Goal: Information Seeking & Learning: Learn about a topic

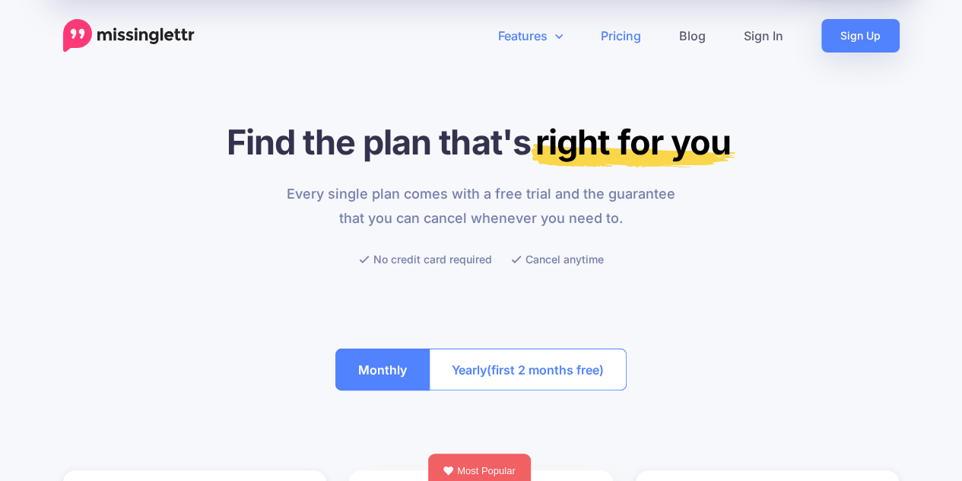
click at [537, 48] on link "Features" at bounding box center [530, 35] width 103 height 33
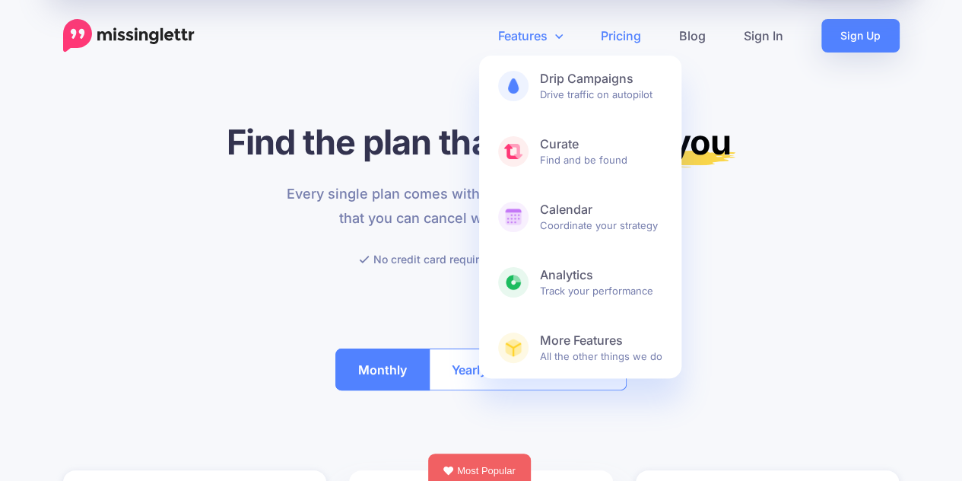
click at [513, 25] on link "Features" at bounding box center [530, 35] width 103 height 33
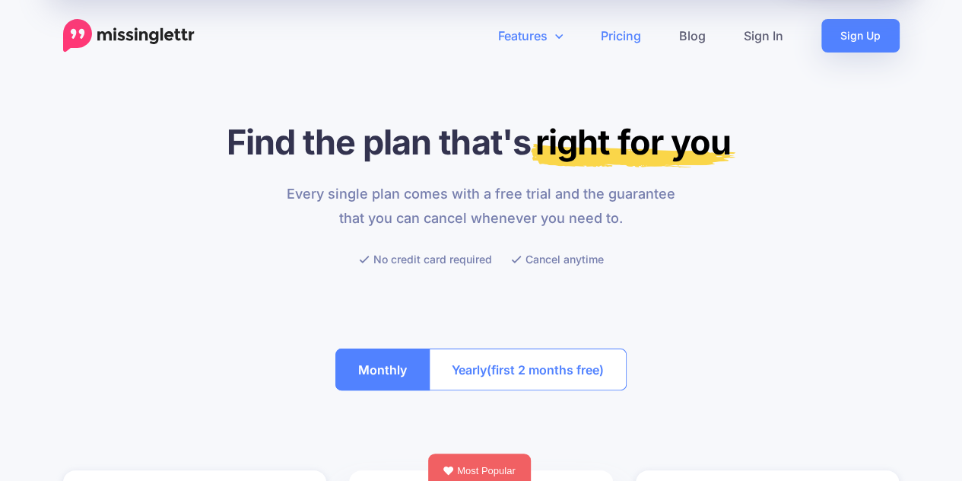
click at [516, 37] on link "Features" at bounding box center [530, 35] width 103 height 33
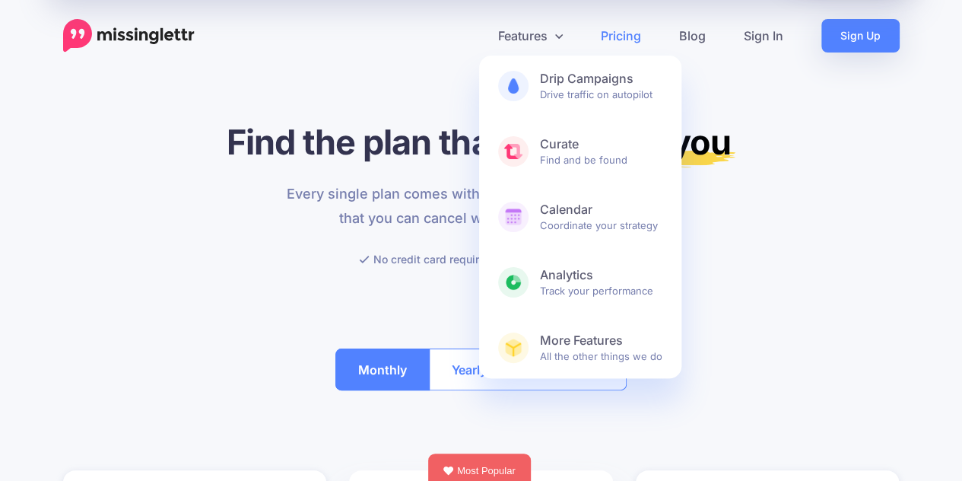
click at [147, 38] on img at bounding box center [129, 35] width 132 height 33
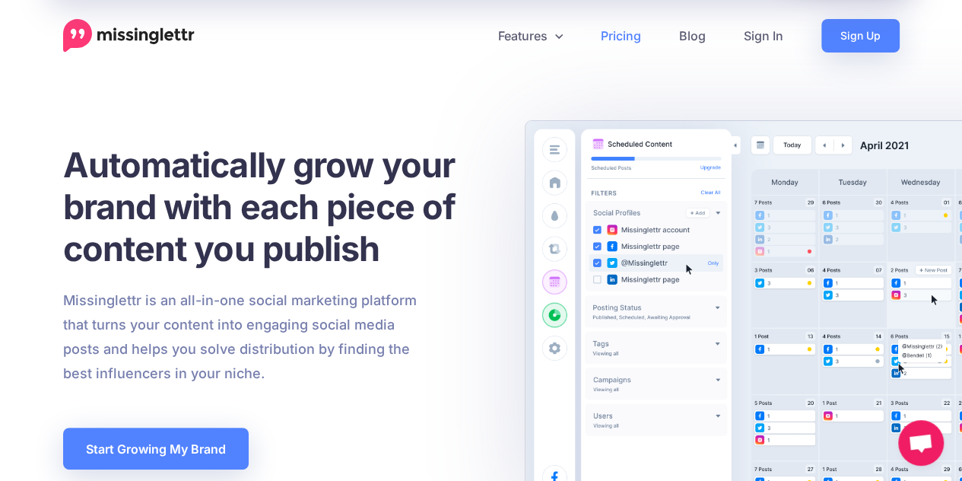
click at [619, 40] on link "Pricing" at bounding box center [621, 35] width 78 height 33
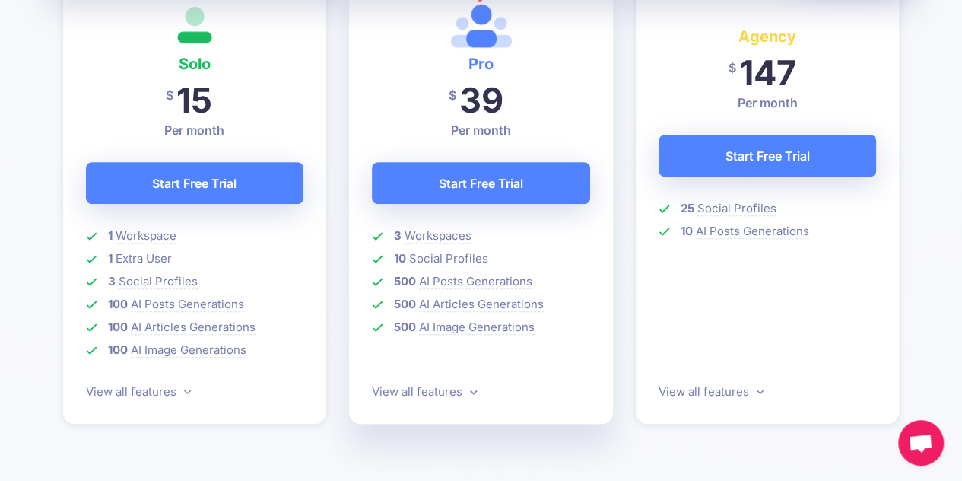
scroll to position [532, 0]
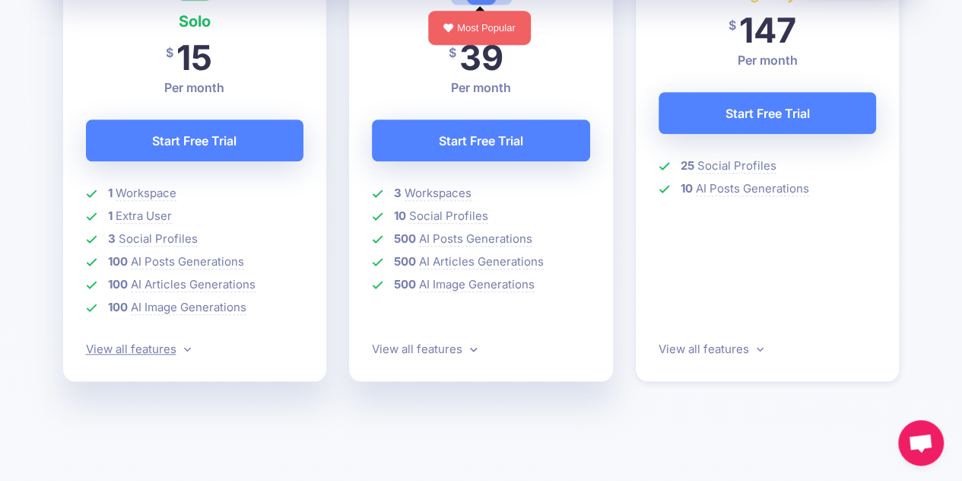
click at [178, 349] on link "View all features" at bounding box center [138, 349] width 105 height 14
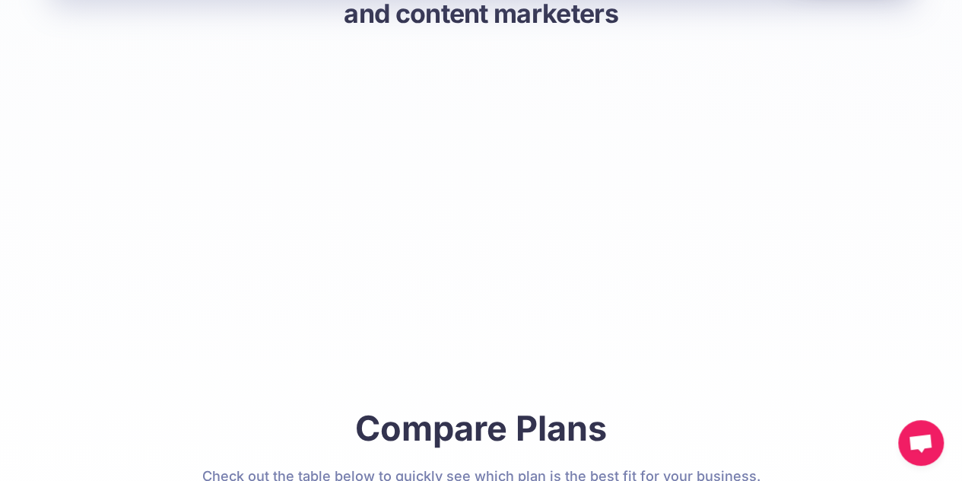
scroll to position [2175, 0]
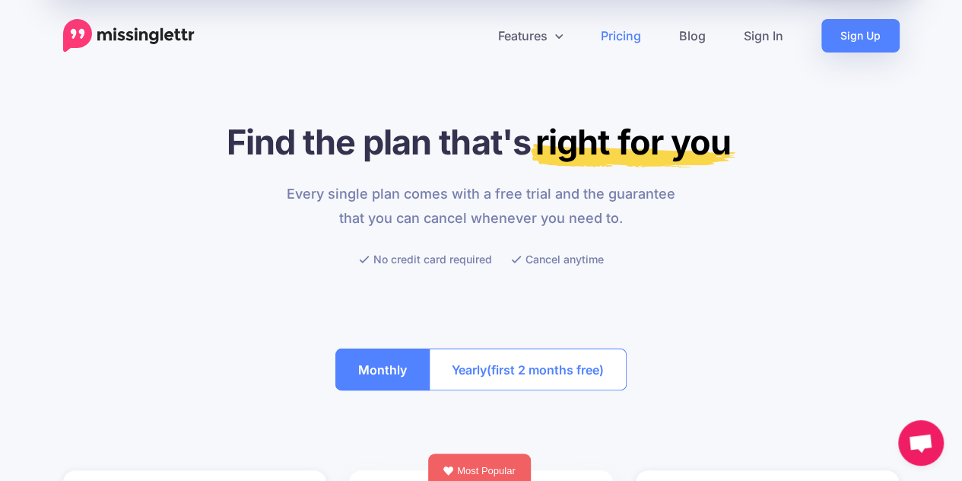
scroll to position [0, 0]
